Goal: Find contact information: Find contact information

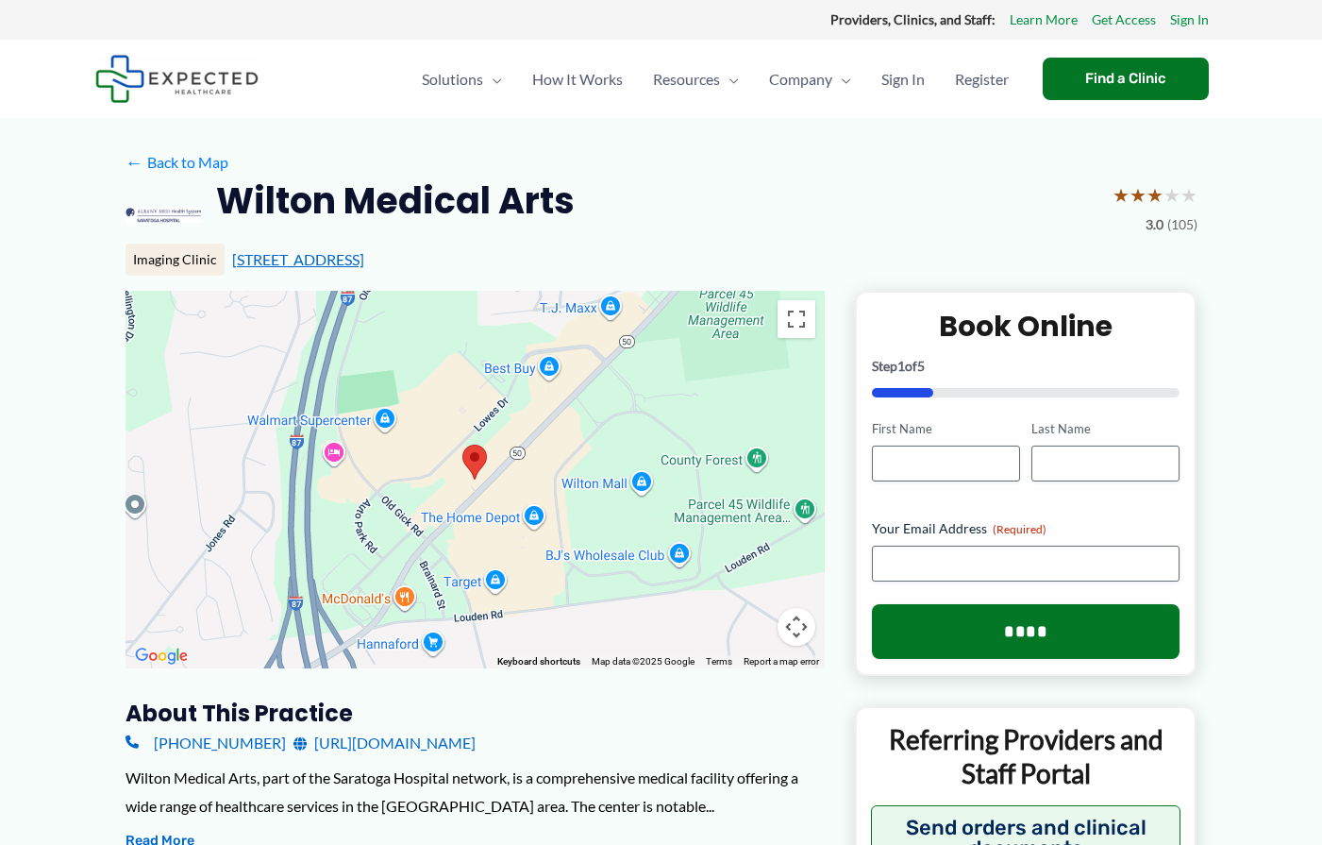
drag, startPoint x: 459, startPoint y: 257, endPoint x: 234, endPoint y: 257, distance: 224.6
click at [234, 257] on div "[STREET_ADDRESS]" at bounding box center [714, 259] width 965 height 21
click at [483, 244] on div "Imaging Clinic [STREET_ADDRESS]" at bounding box center [662, 259] width 1072 height 32
drag, startPoint x: 440, startPoint y: 259, endPoint x: 232, endPoint y: 259, distance: 207.6
click at [232, 259] on div "[STREET_ADDRESS]" at bounding box center [714, 259] width 965 height 21
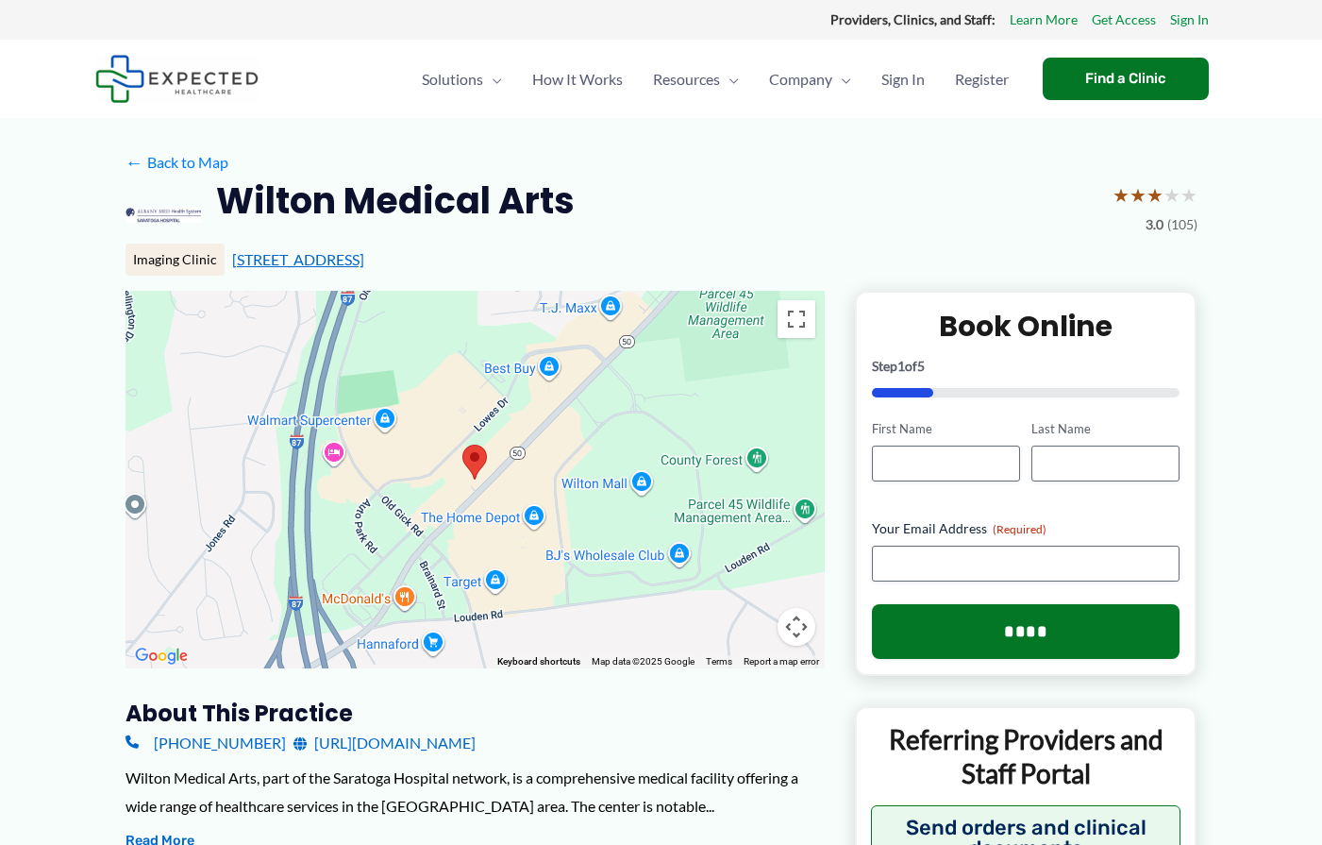
copy link "[STREET_ADDRESS]"
click at [670, 177] on div "Wilton Medical Arts ★ ★ ★ ★ ★ 3.0 (105)" at bounding box center [662, 214] width 1072 height 75
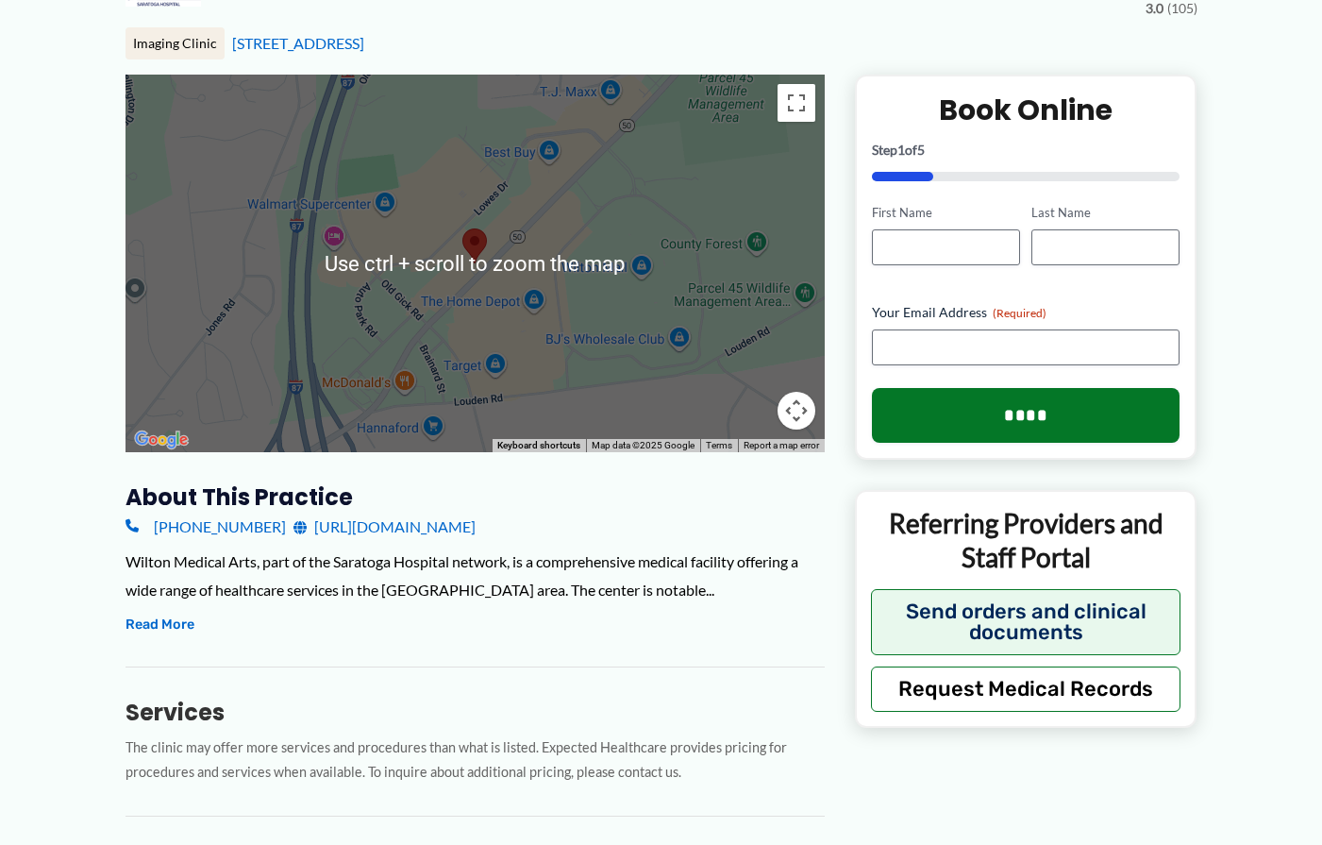
scroll to position [283, 0]
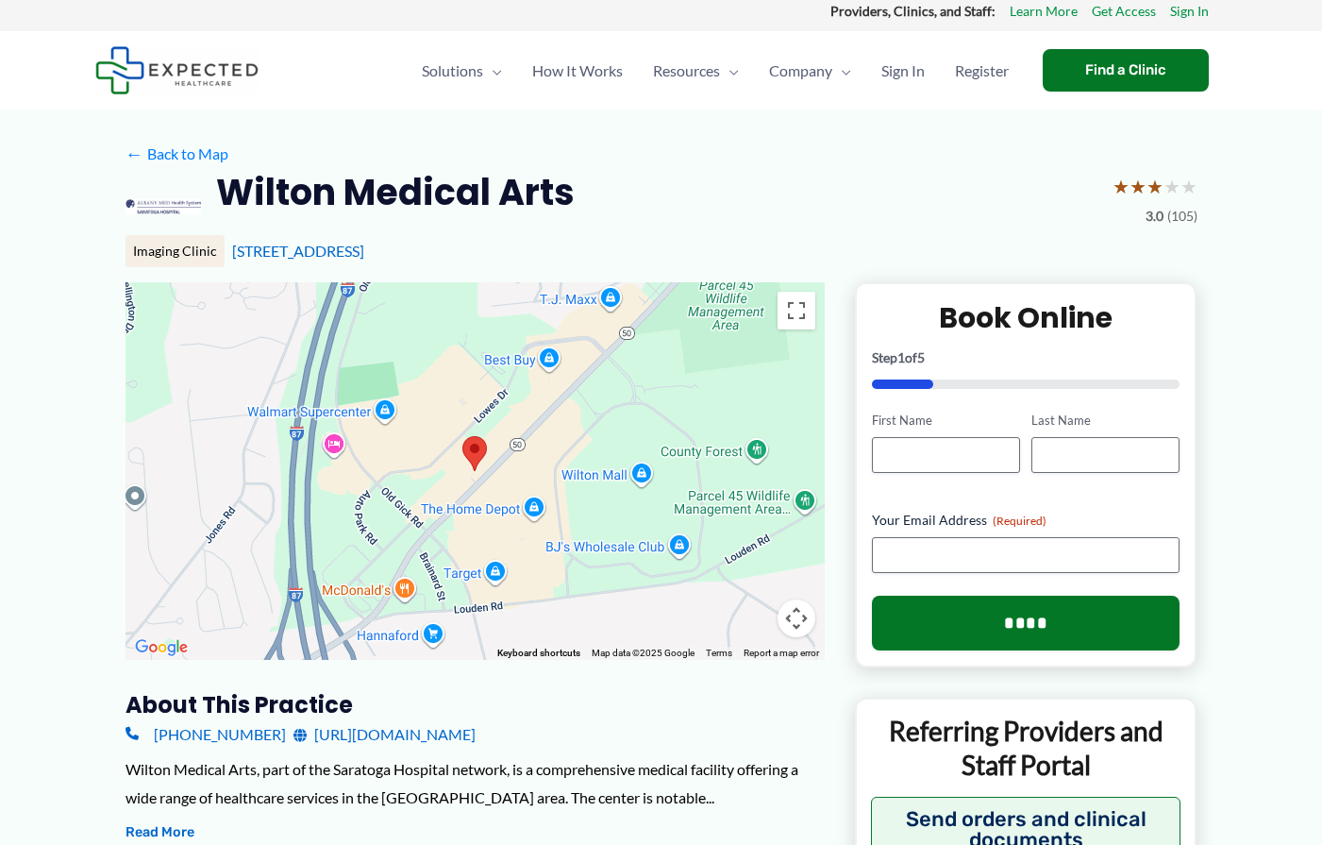
scroll to position [0, 0]
